Goal: Transaction & Acquisition: Purchase product/service

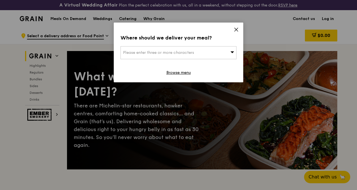
click at [235, 31] on icon at bounding box center [235, 29] width 5 height 5
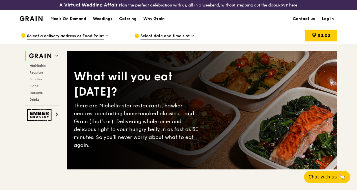
drag, startPoint x: 349, startPoint y: 102, endPoint x: 357, endPoint y: 9, distance: 93.7
click at [222, 27] on div "Meals On Demand Weddings Catering Why Grain Contact us Log in" at bounding box center [178, 18] width 317 height 17
click at [224, 105] on div "What will you eat today? There are Michelin-star restaurants, hawker centres, c…" at bounding box center [202, 110] width 270 height 96
click at [37, 74] on span "Regulars" at bounding box center [37, 72] width 15 height 4
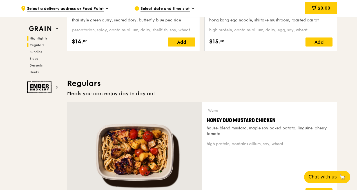
scroll to position [379, 0]
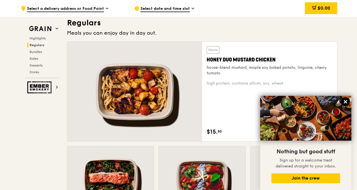
click at [345, 102] on icon at bounding box center [344, 101] width 3 height 3
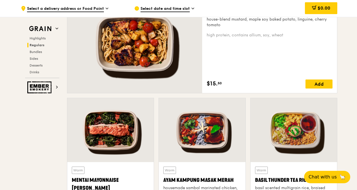
scroll to position [422, 0]
